Goal: Information Seeking & Learning: Compare options

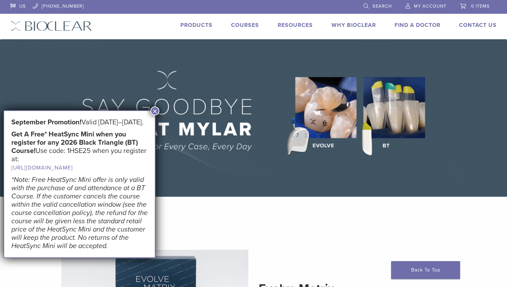
click at [156, 111] on button "×" at bounding box center [154, 111] width 9 height 9
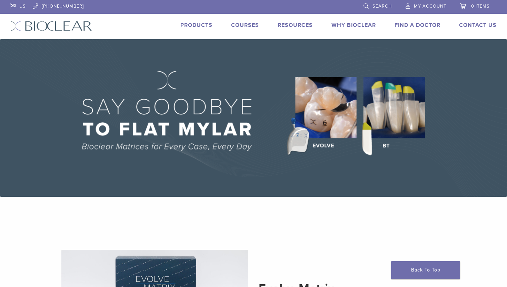
click at [206, 25] on link "Products" at bounding box center [196, 25] width 32 height 7
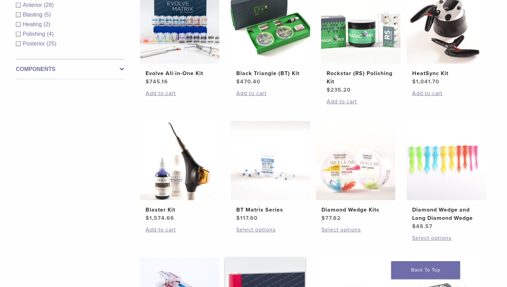
scroll to position [295, 0]
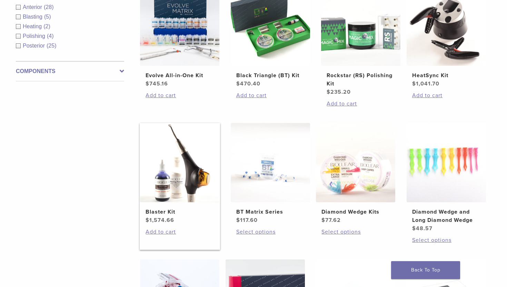
click at [201, 169] on img at bounding box center [179, 162] width 79 height 79
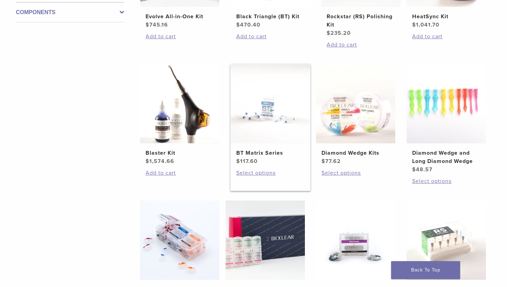
scroll to position [355, 0]
click at [274, 118] on img at bounding box center [270, 103] width 79 height 79
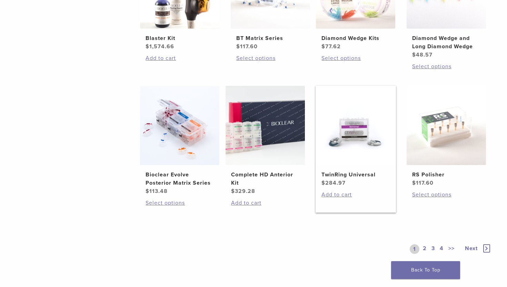
scroll to position [471, 0]
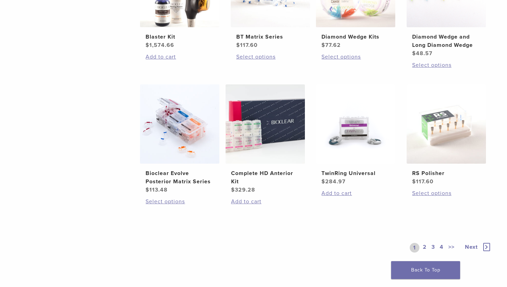
click at [426, 248] on link "2" at bounding box center [425, 248] width 7 height 10
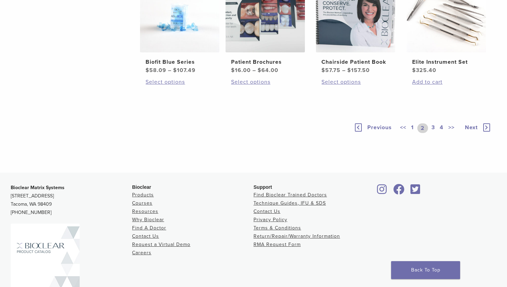
scroll to position [503, 0]
click at [433, 133] on link "3" at bounding box center [433, 128] width 6 height 10
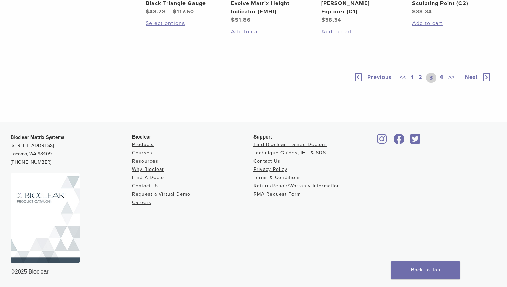
scroll to position [587, 0]
click at [442, 83] on link "4" at bounding box center [442, 78] width 7 height 10
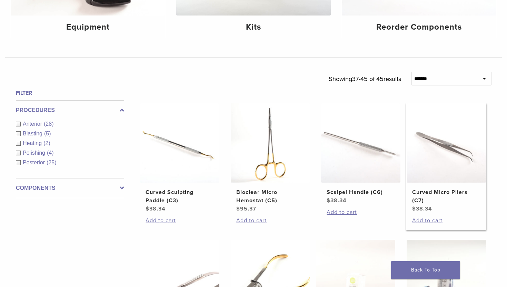
scroll to position [173, 0]
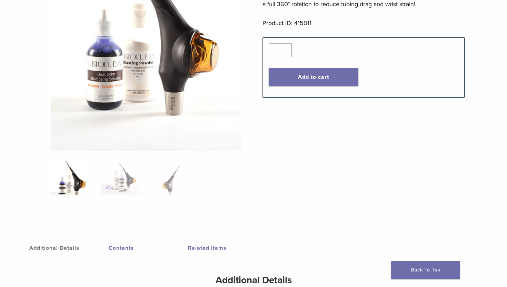
scroll to position [181, 0]
click at [176, 187] on img at bounding box center [171, 177] width 40 height 35
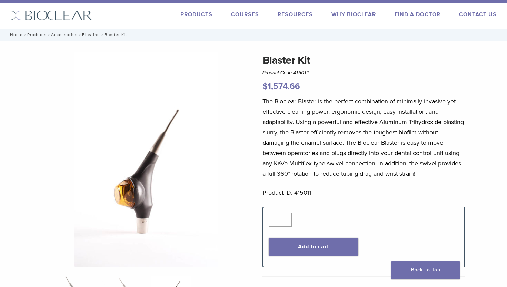
scroll to position [33, 0]
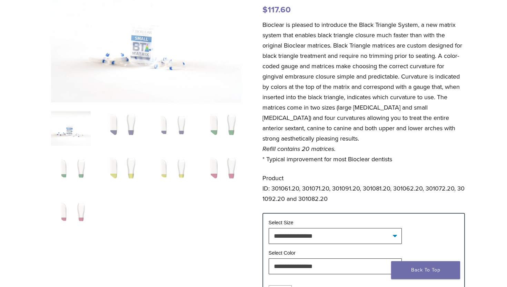
scroll to position [87, 0]
